Goal: Task Accomplishment & Management: Manage account settings

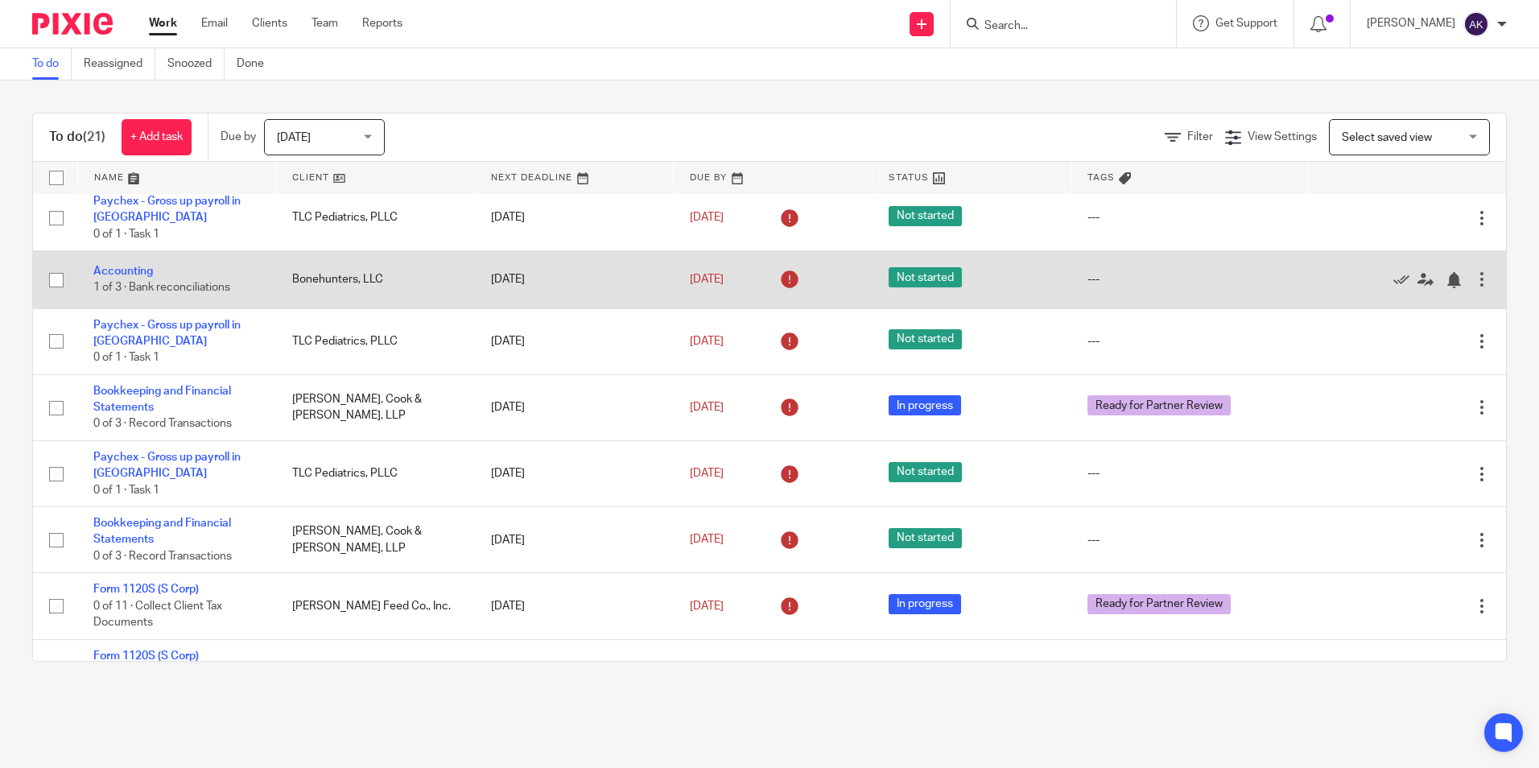
scroll to position [322, 0]
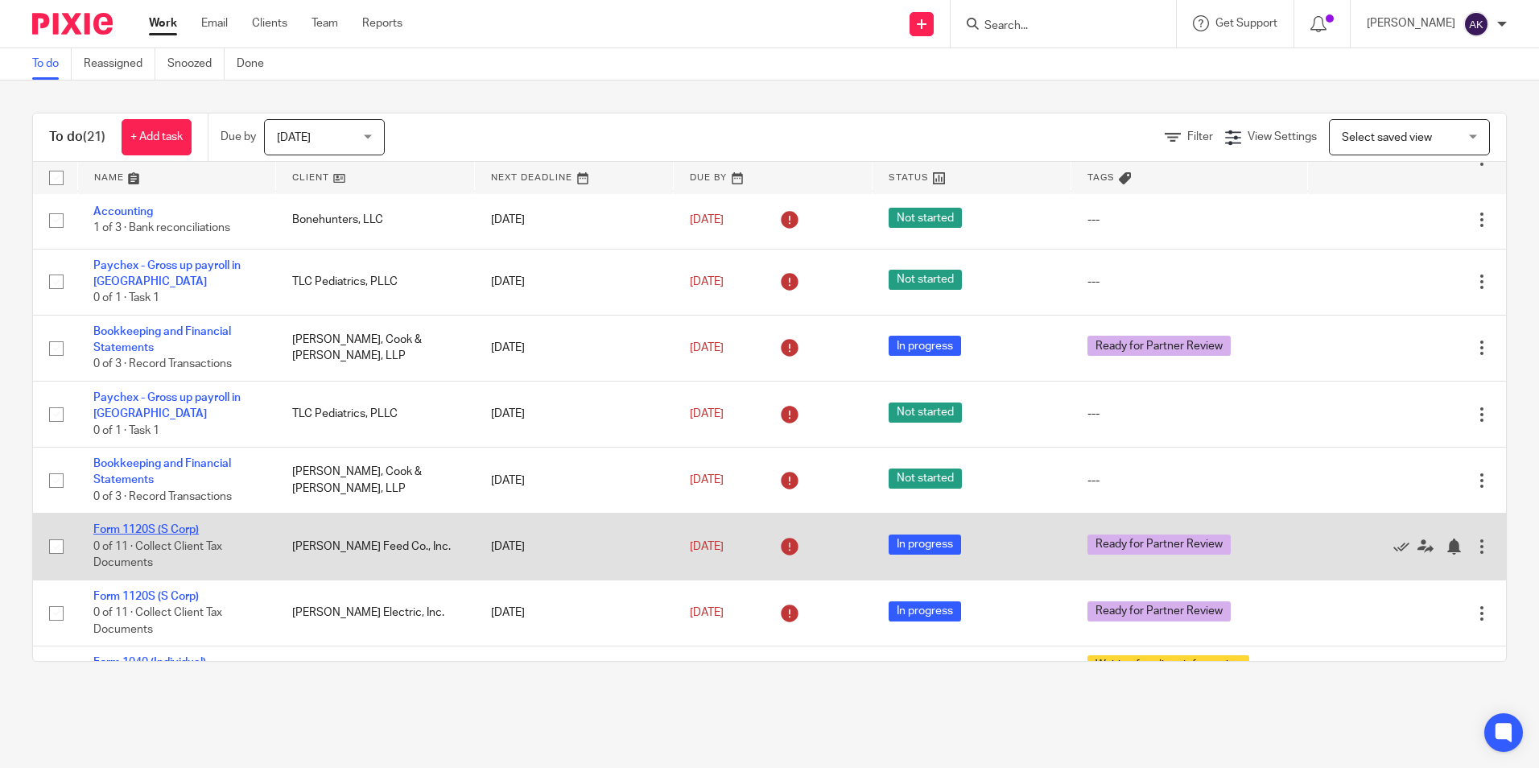
click at [184, 533] on link "Form 1120S (S Corp)" at bounding box center [145, 529] width 105 height 11
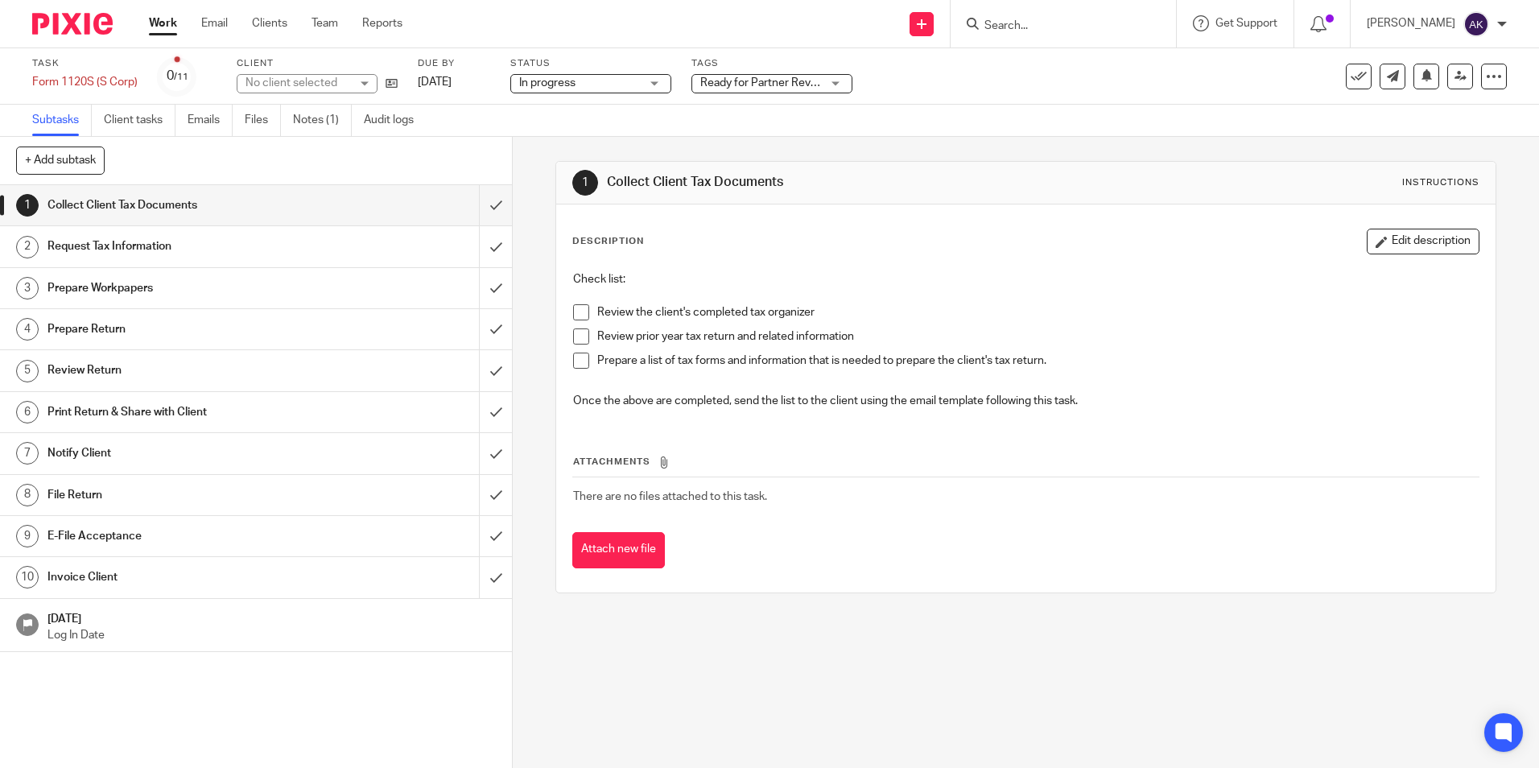
click at [766, 83] on span "Ready for Partner Review" at bounding box center [763, 82] width 127 height 11
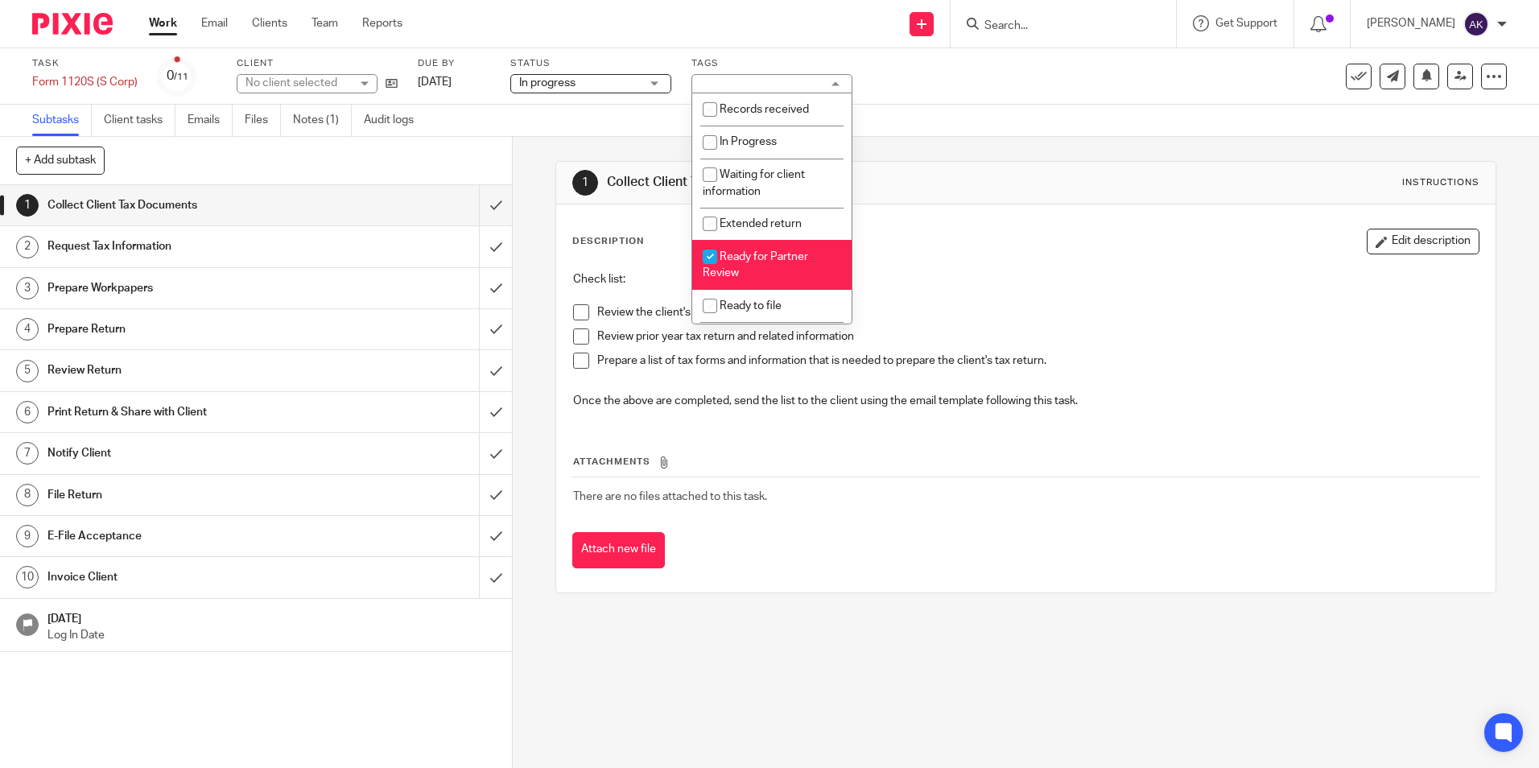
click at [731, 264] on li "Ready for Partner Review" at bounding box center [771, 264] width 159 height 49
checkbox input "false"
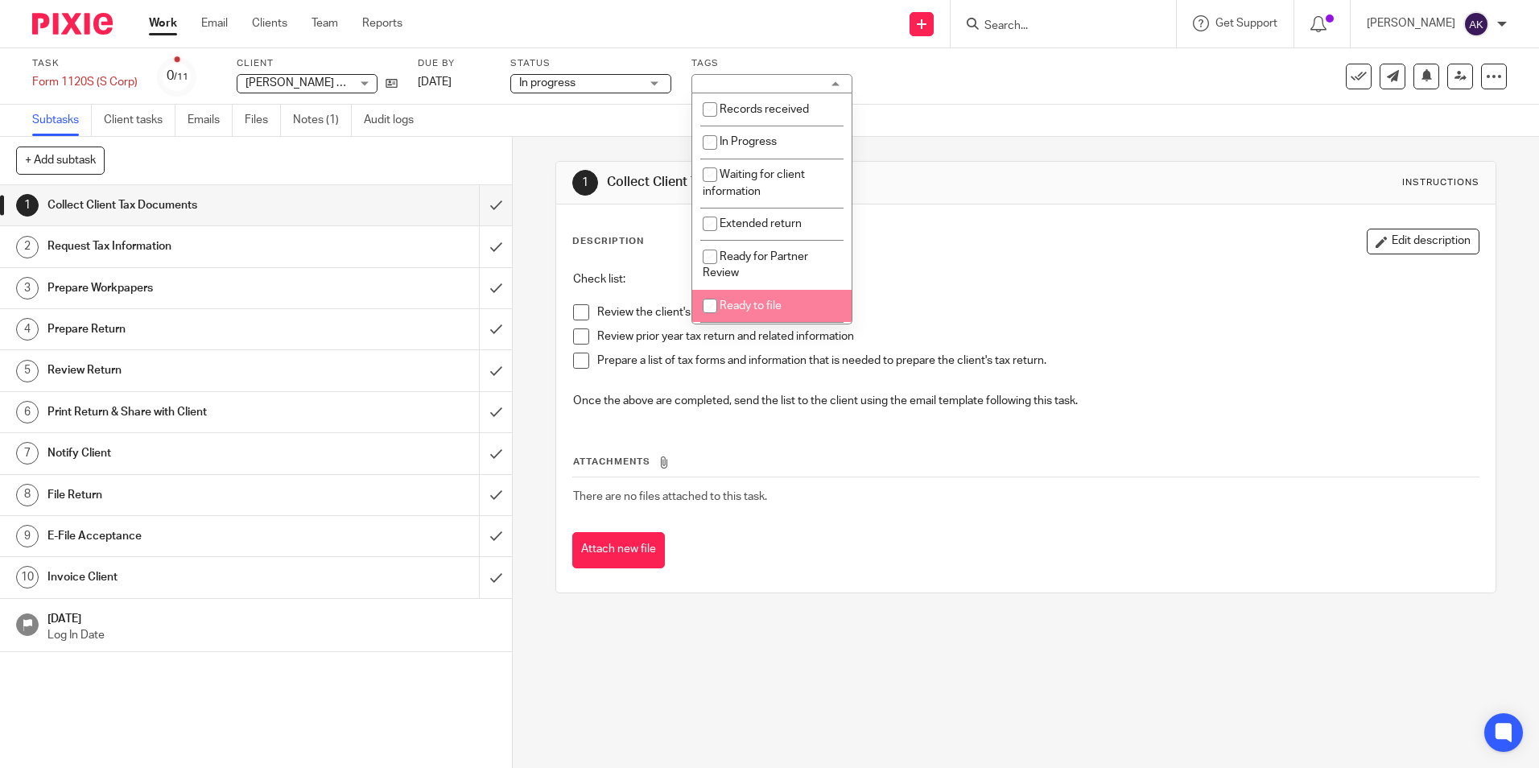
click at [737, 296] on li "Ready to file" at bounding box center [771, 306] width 159 height 33
checkbox input "true"
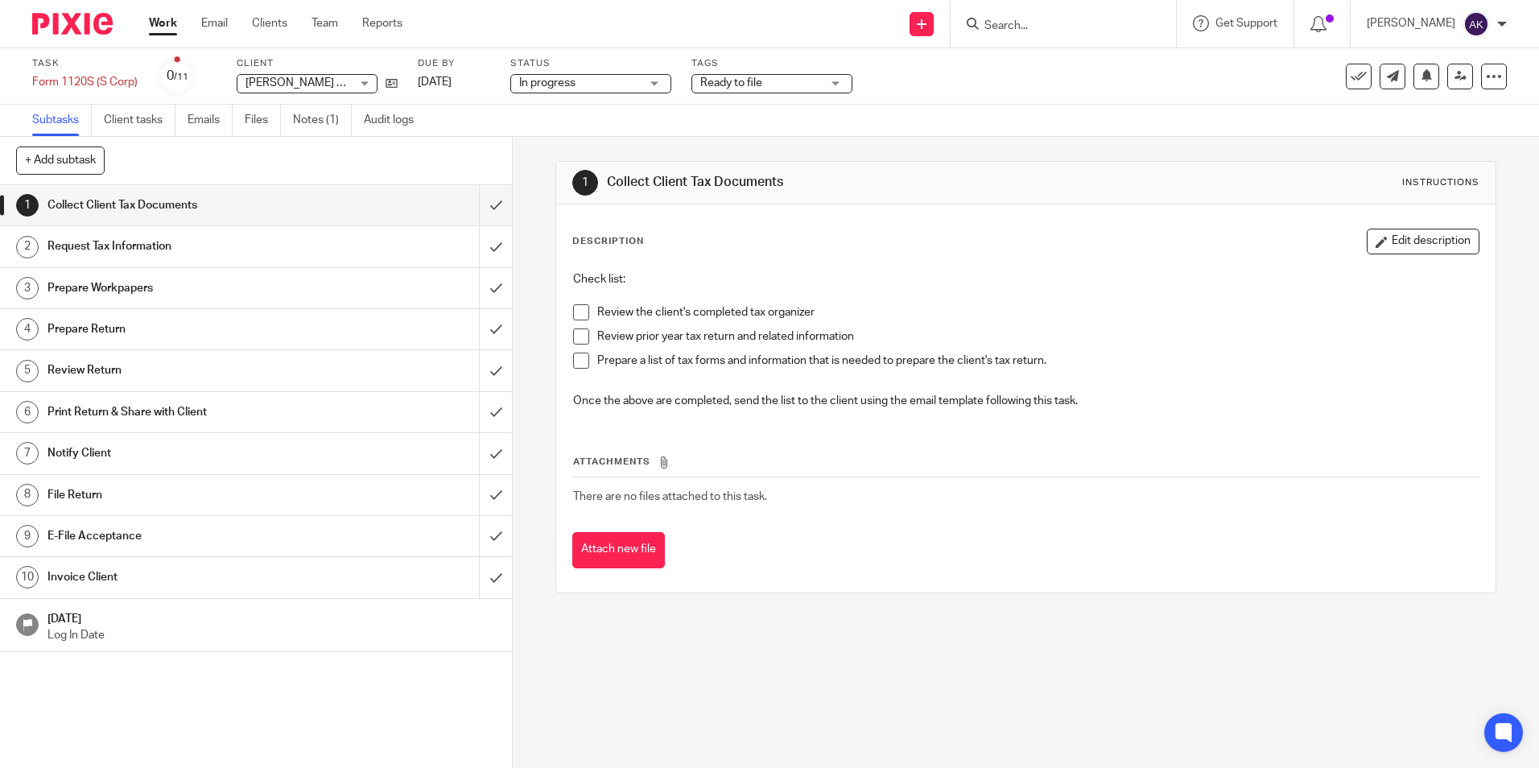
click at [163, 25] on link "Work" at bounding box center [163, 23] width 28 height 16
